Goal: Ask a question

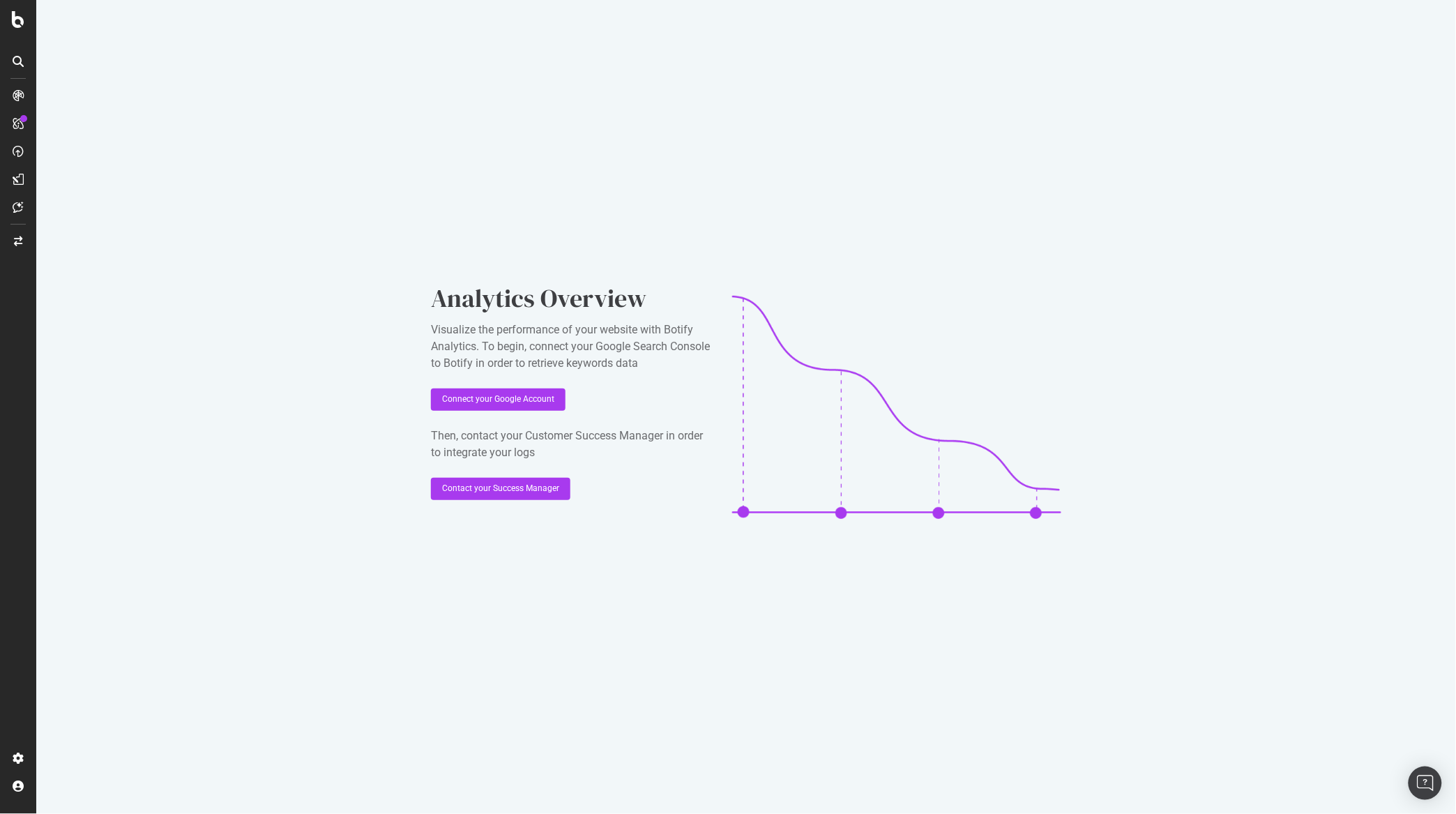
click at [89, 230] on div "Analytics Overview Visualize the performance of your website with Botify Analyt…" at bounding box center [745, 407] width 1419 height 814
click at [13, 206] on icon at bounding box center [18, 207] width 10 height 11
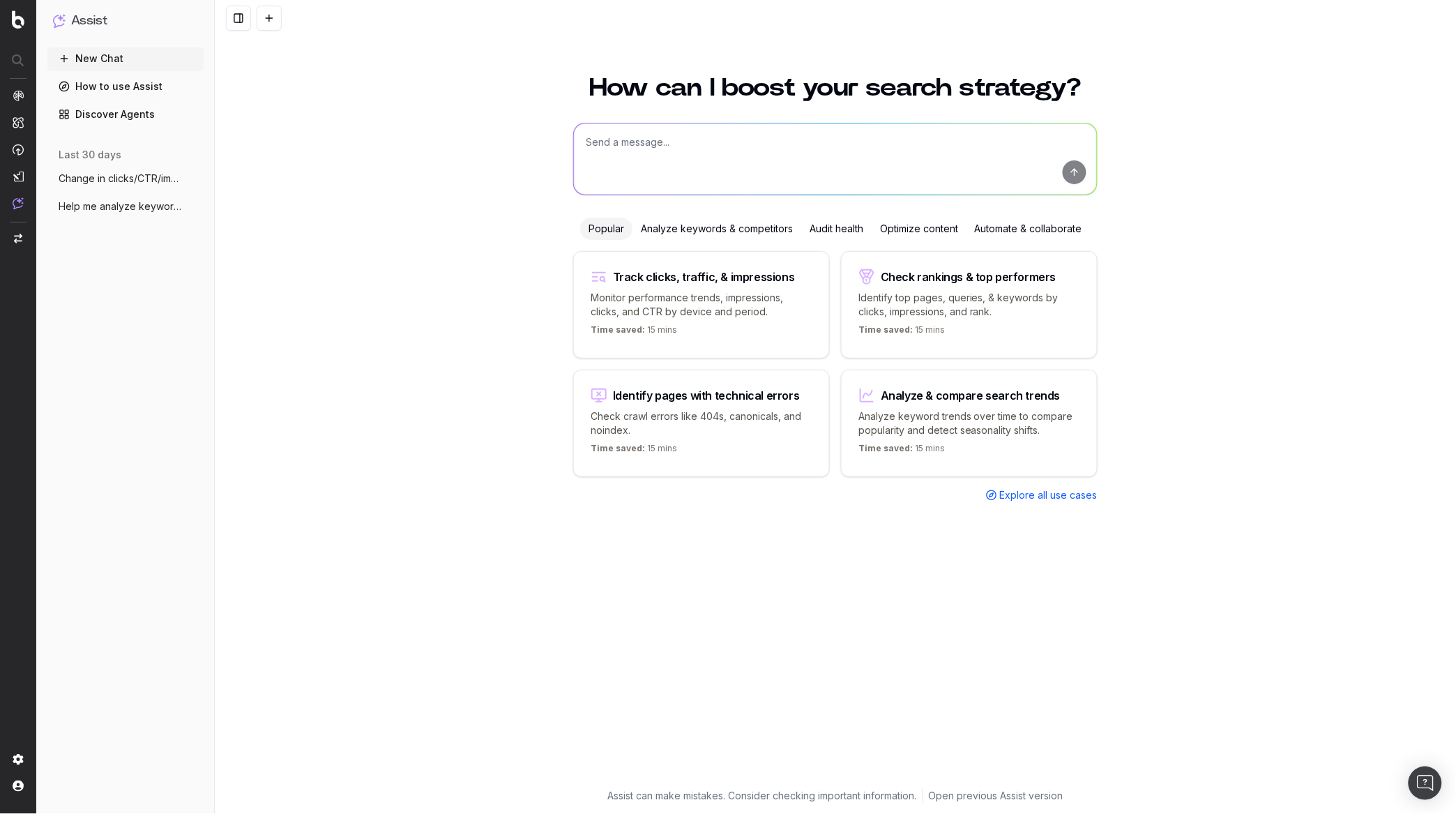
click at [662, 138] on textarea at bounding box center [835, 159] width 523 height 71
type textarea "Can you help me compile 5 high level bullets on August 2025 performance for org…"
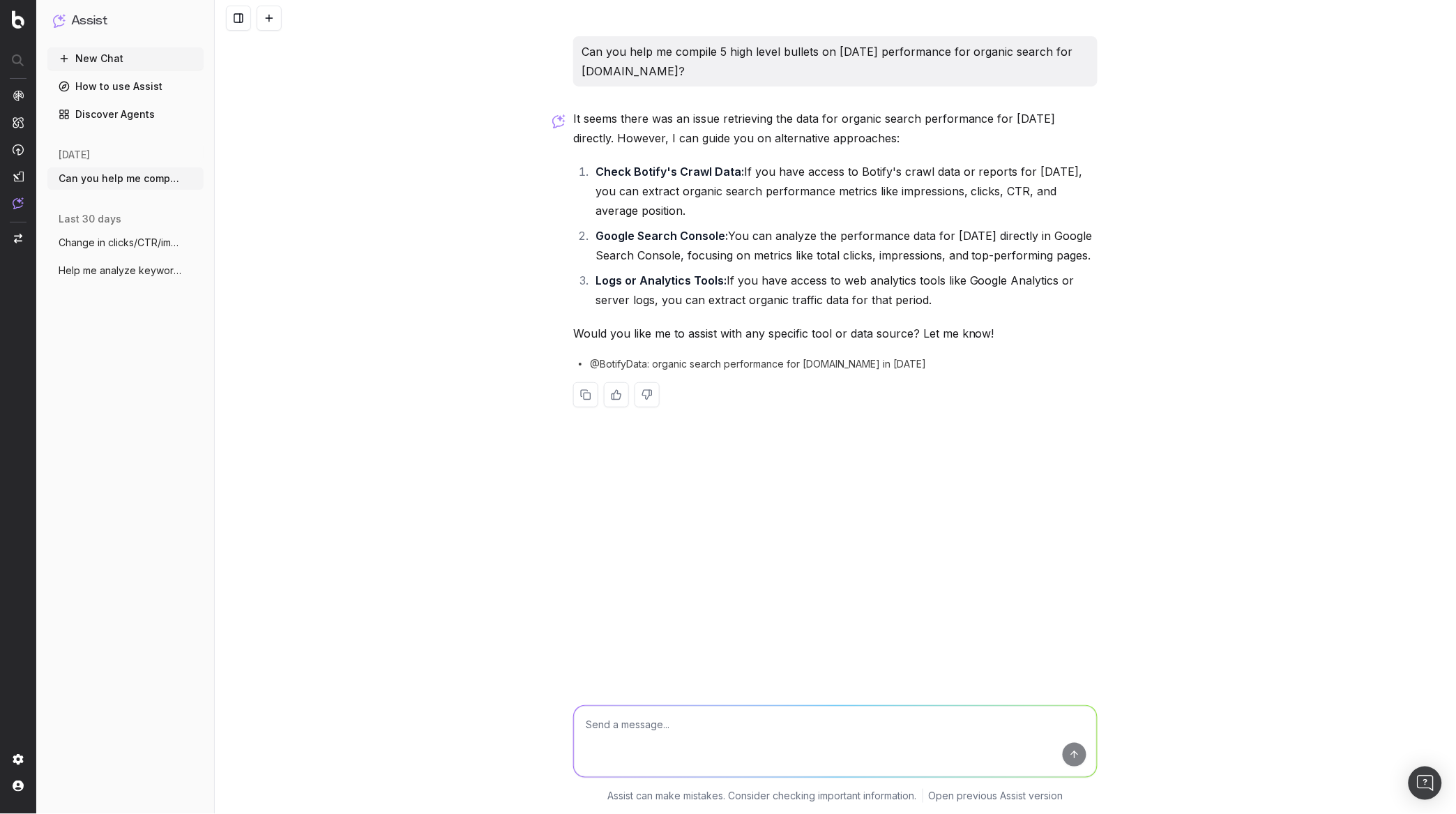
click at [99, 244] on span "Change in clicks/CTR/impressions in Jul" at bounding box center [119, 243] width 123 height 14
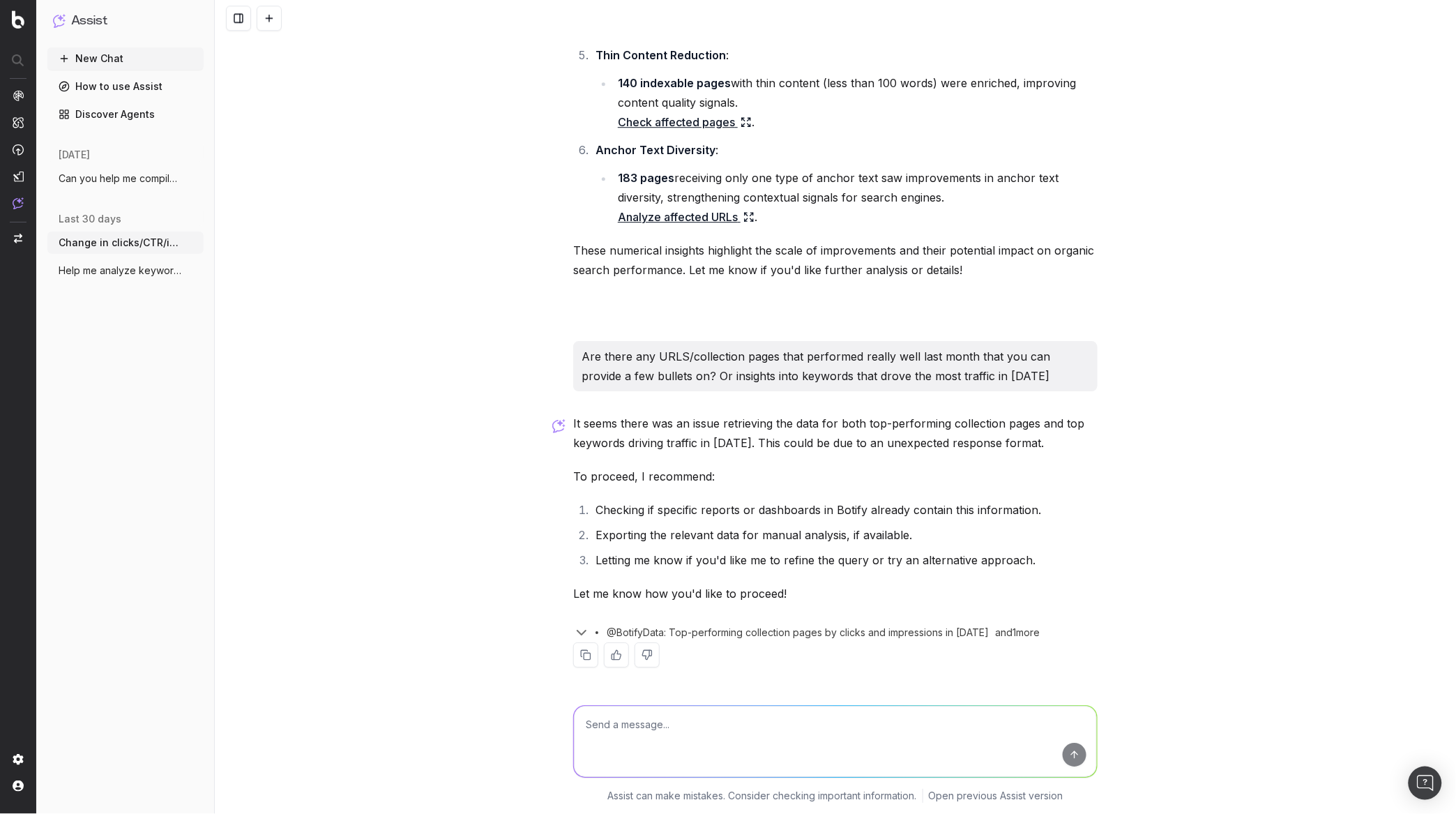
click at [633, 735] on textarea at bounding box center [835, 741] width 523 height 71
type textarea "Can you do the same analysis for August 2025?"
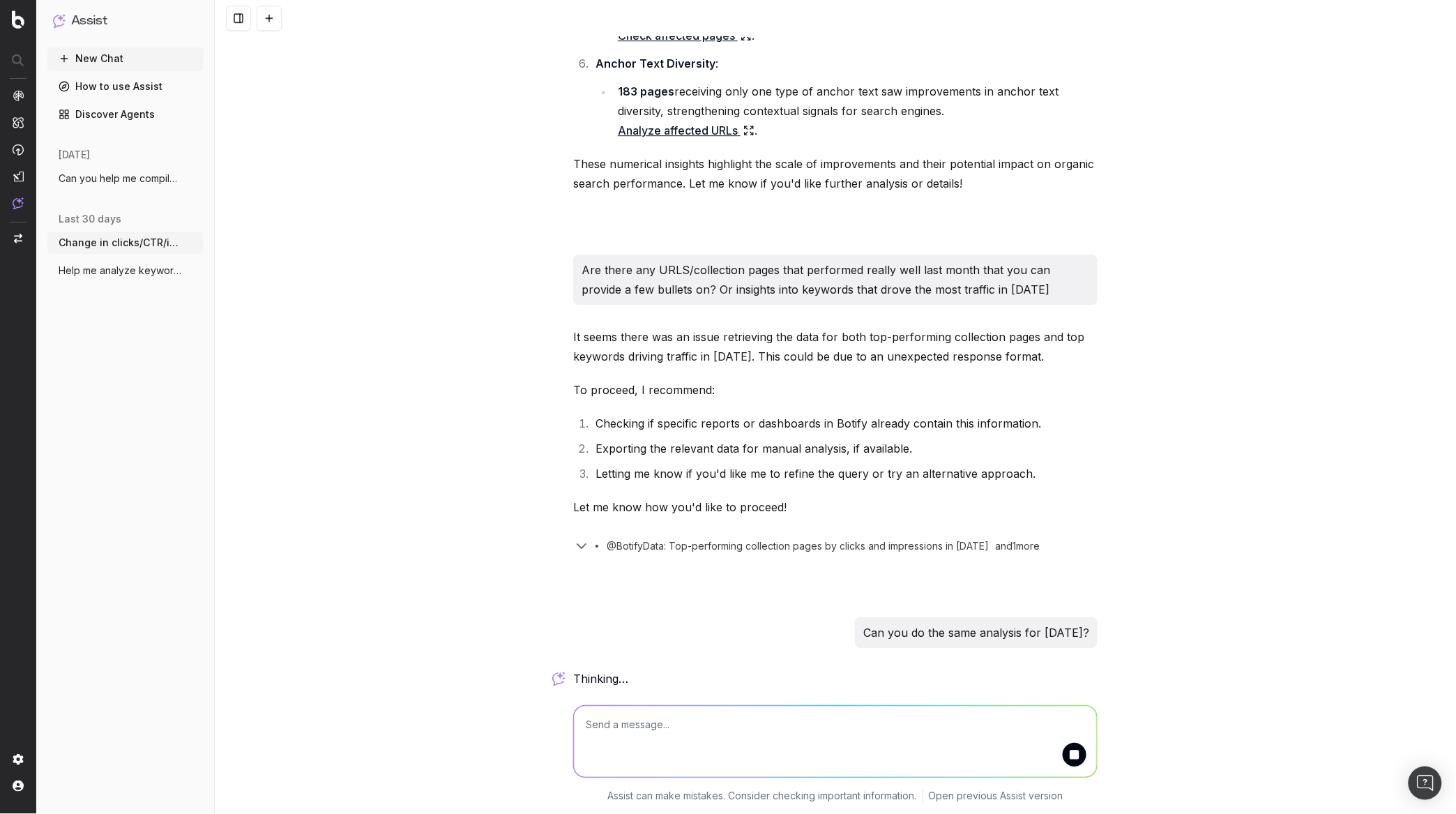
scroll to position [1469, 0]
